Goal: Task Accomplishment & Management: Complete application form

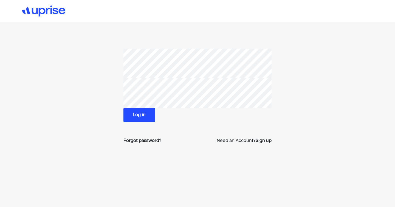
click at [139, 117] on button "Log in" at bounding box center [140, 115] width 32 height 14
click at [139, 113] on button "Log in" at bounding box center [140, 115] width 32 height 14
click at [96, 82] on section "Log in Forgot password? Need an Account? Sign up" at bounding box center [198, 99] width 264 height 100
click at [98, 99] on section "Log in Forgot password? Need an Account? Sign up" at bounding box center [198, 99] width 264 height 100
click at [133, 118] on button "Log in" at bounding box center [140, 115] width 32 height 14
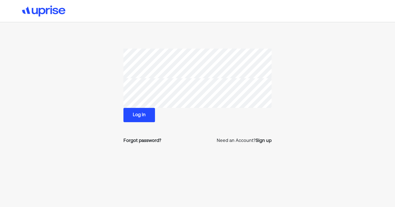
click at [132, 115] on button "Log in" at bounding box center [140, 115] width 32 height 14
click at [134, 139] on div "Forgot password?" at bounding box center [143, 141] width 38 height 7
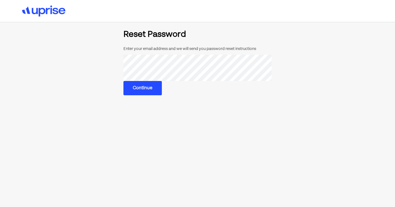
click at [133, 87] on button "Continue" at bounding box center [143, 88] width 38 height 14
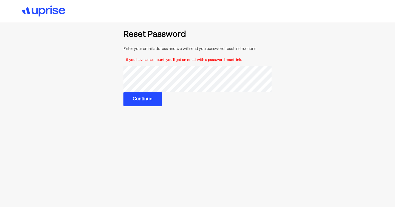
click at [150, 99] on button "Continue" at bounding box center [143, 99] width 38 height 14
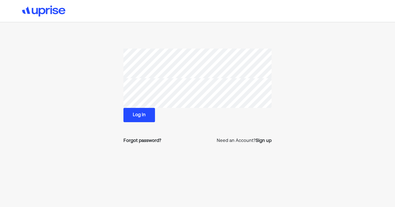
click at [325, 64] on section "Log in Forgot password? Need an Account? Sign up" at bounding box center [198, 99] width 264 height 100
click at [264, 139] on div "Sign up" at bounding box center [264, 141] width 16 height 7
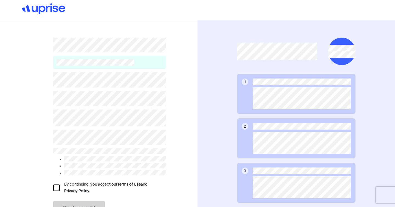
scroll to position [44, 0]
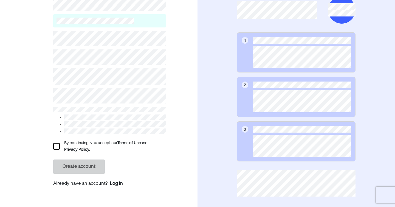
click at [56, 144] on div at bounding box center [56, 146] width 7 height 7
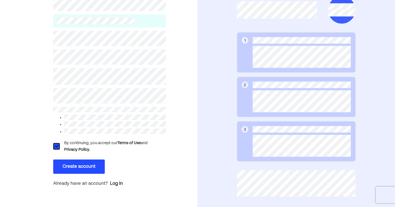
click at [74, 164] on button "Create account" at bounding box center [79, 167] width 52 height 14
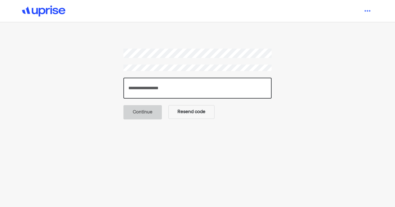
click at [164, 90] on input "number" at bounding box center [198, 88] width 148 height 21
type input "******"
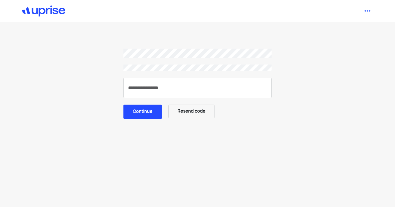
click at [153, 112] on button "Continue" at bounding box center [143, 112] width 38 height 14
